Goal: Communication & Community: Answer question/provide support

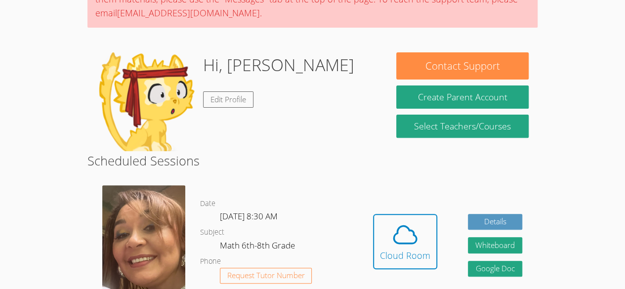
scroll to position [132, 0]
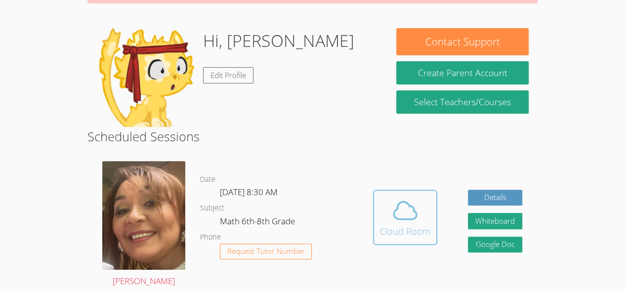
click at [408, 217] on icon at bounding box center [405, 211] width 28 height 28
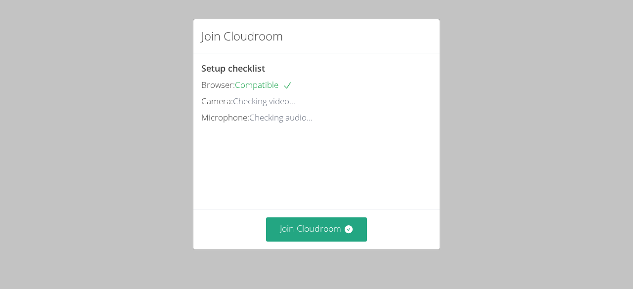
click at [302, 243] on div "Join Cloudroom" at bounding box center [316, 229] width 246 height 41
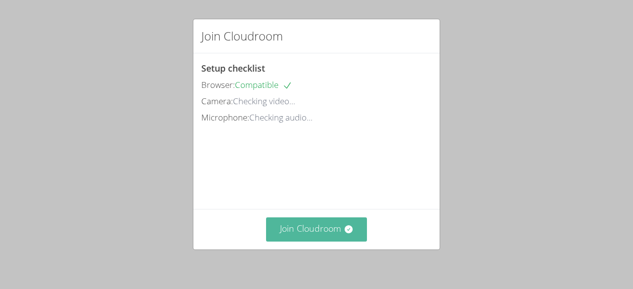
click at [293, 232] on button "Join Cloudroom" at bounding box center [316, 229] width 101 height 24
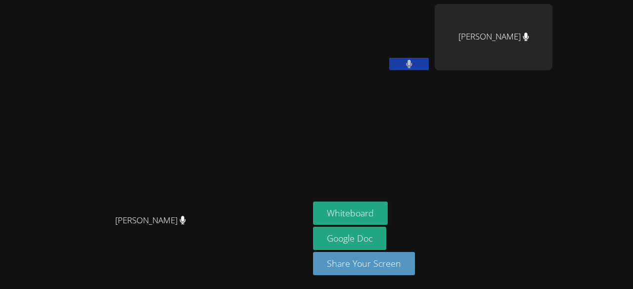
click at [402, 65] on button at bounding box center [409, 64] width 40 height 12
drag, startPoint x: 402, startPoint y: 65, endPoint x: 366, endPoint y: 69, distance: 36.7
click at [366, 69] on video at bounding box center [372, 37] width 118 height 66
click at [409, 59] on button at bounding box center [409, 64] width 40 height 12
click at [429, 59] on button at bounding box center [409, 64] width 40 height 12
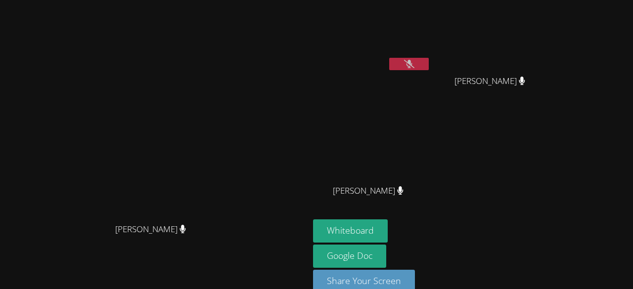
click at [429, 59] on button at bounding box center [409, 64] width 40 height 12
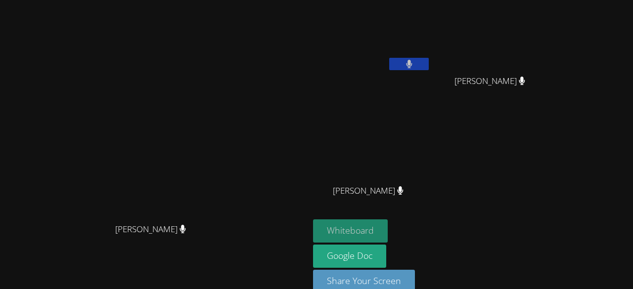
click at [387, 231] on button "Whiteboard" at bounding box center [350, 230] width 75 height 23
click at [429, 64] on button at bounding box center [409, 64] width 40 height 12
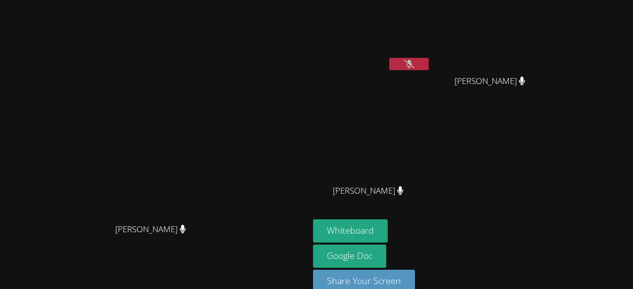
click at [429, 62] on button at bounding box center [409, 64] width 40 height 12
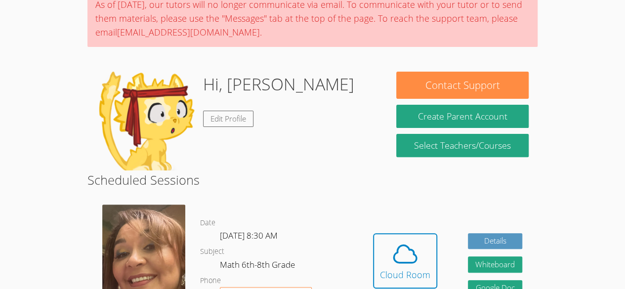
scroll to position [155, 0]
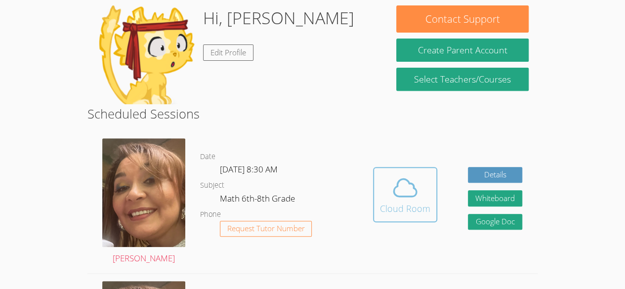
click at [388, 180] on span at bounding box center [405, 188] width 50 height 28
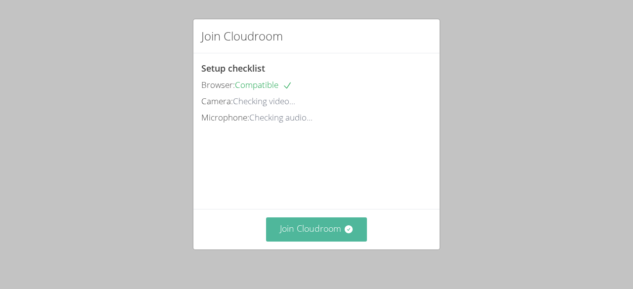
click at [312, 228] on button "Join Cloudroom" at bounding box center [316, 229] width 101 height 24
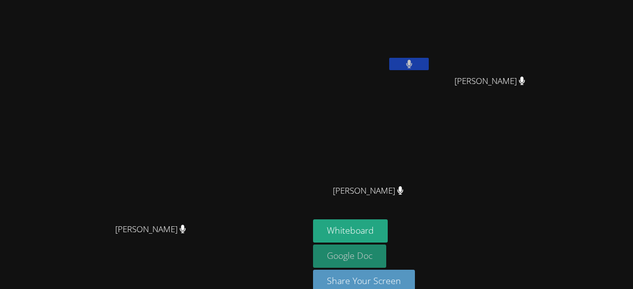
click at [386, 257] on link "Google Doc" at bounding box center [349, 256] width 73 height 23
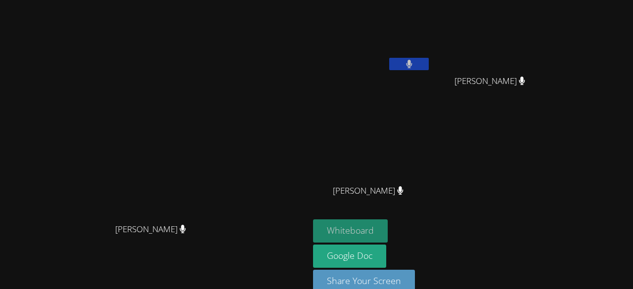
click at [388, 229] on button "Whiteboard" at bounding box center [350, 230] width 75 height 23
click at [429, 64] on button at bounding box center [409, 64] width 40 height 12
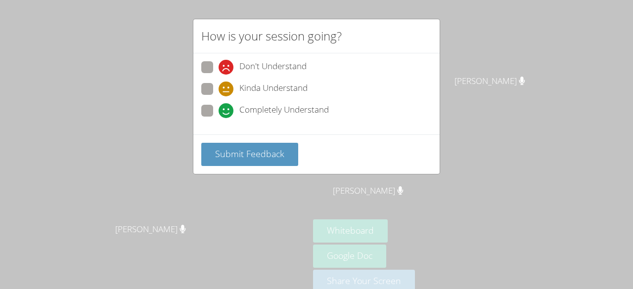
click at [229, 116] on icon at bounding box center [225, 110] width 15 height 15
click at [227, 113] on input "Completely Understand" at bounding box center [222, 109] width 8 height 8
radio input "true"
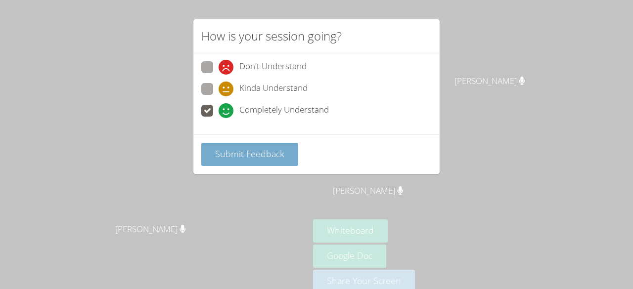
click at [246, 158] on span "Submit Feedback" at bounding box center [249, 154] width 69 height 12
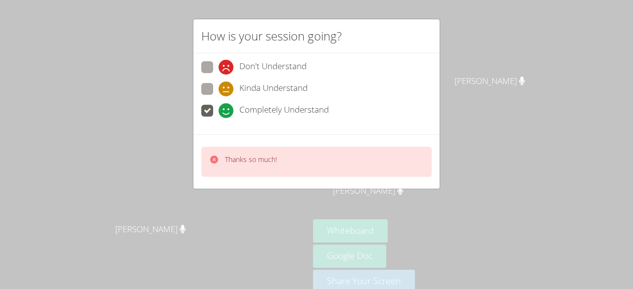
click at [215, 158] on icon at bounding box center [214, 160] width 10 height 10
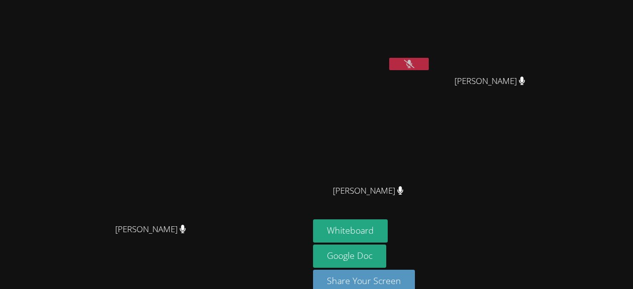
click at [414, 62] on icon at bounding box center [409, 64] width 10 height 8
drag, startPoint x: 475, startPoint y: 63, endPoint x: 550, endPoint y: 95, distance: 81.5
click at [550, 95] on div "Melani Lopez Cruz" at bounding box center [493, 90] width 118 height 40
click at [412, 62] on icon at bounding box center [409, 64] width 6 height 8
click at [429, 61] on button at bounding box center [409, 64] width 40 height 12
